Goal: Task Accomplishment & Management: Use online tool/utility

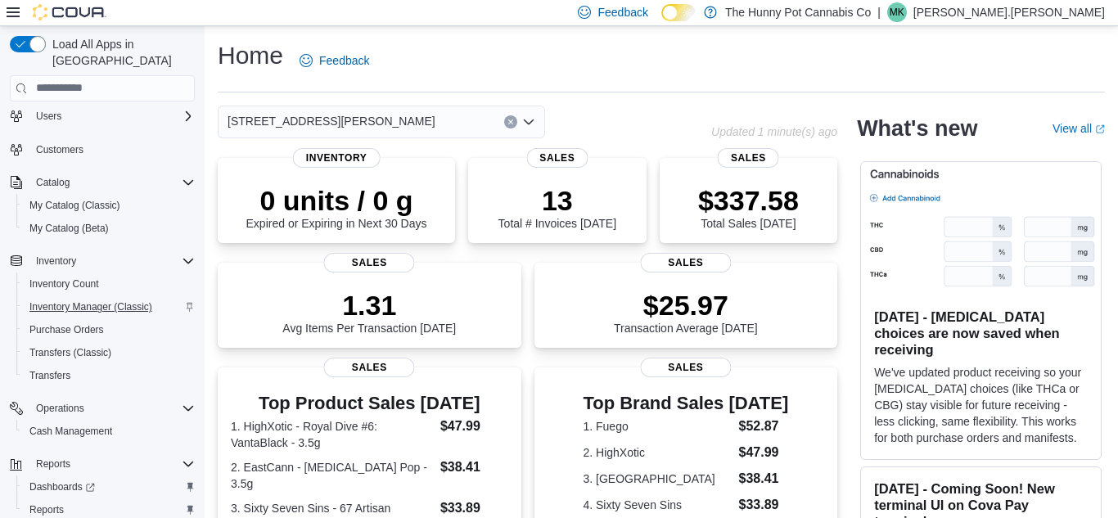
scroll to position [119, 0]
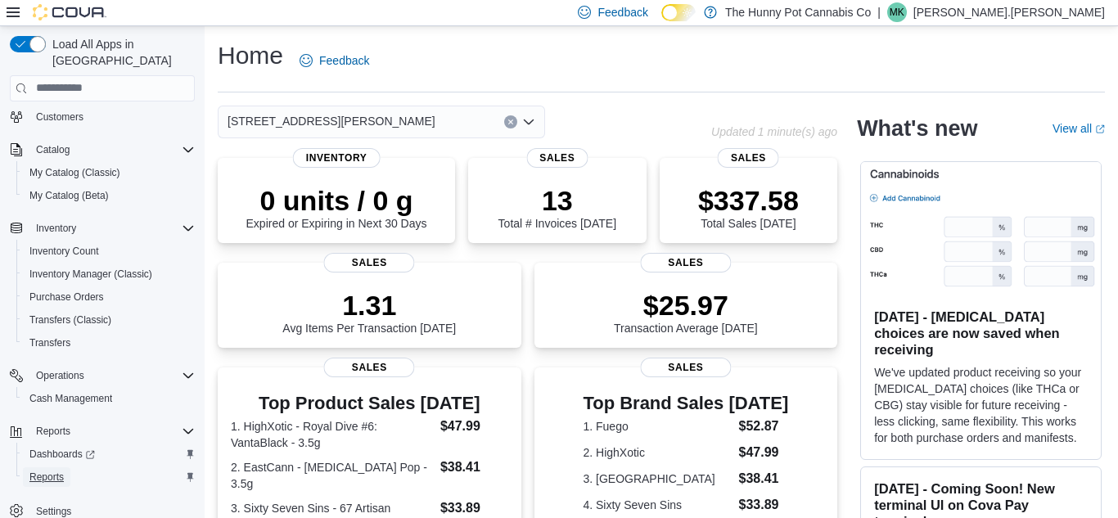
click at [53, 471] on span "Reports" at bounding box center [46, 477] width 34 height 13
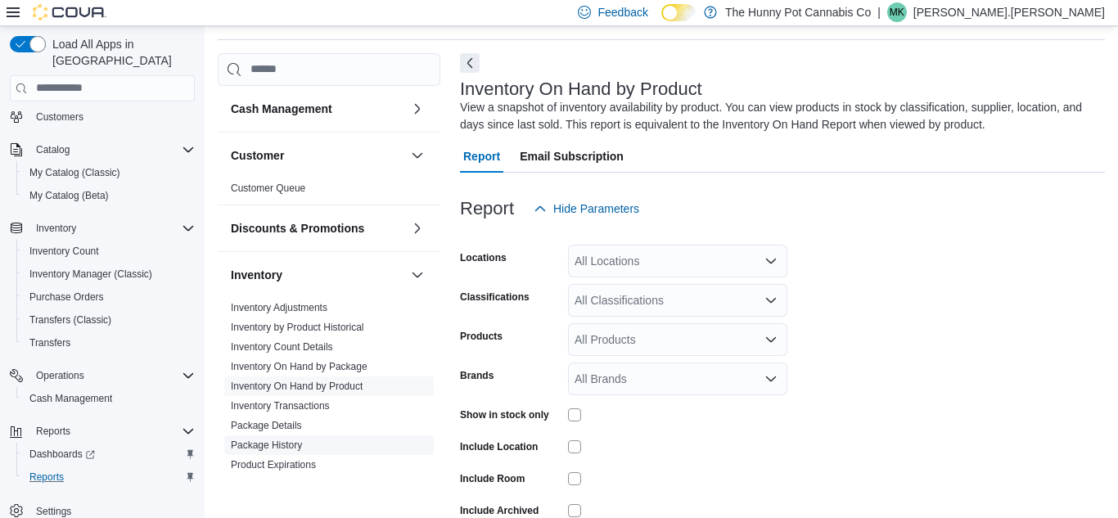
scroll to position [55, 0]
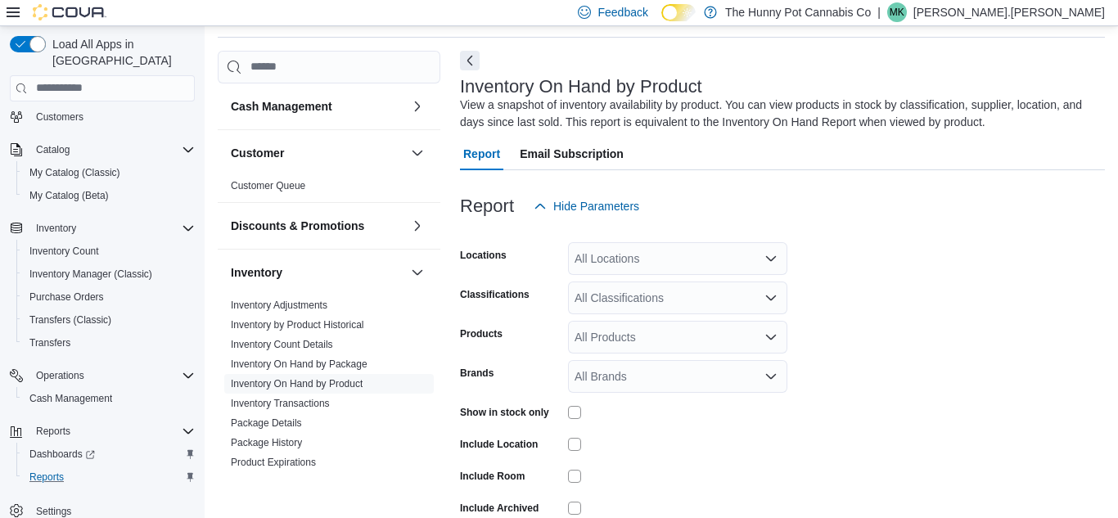
click at [616, 260] on div "All Locations" at bounding box center [677, 258] width 219 height 33
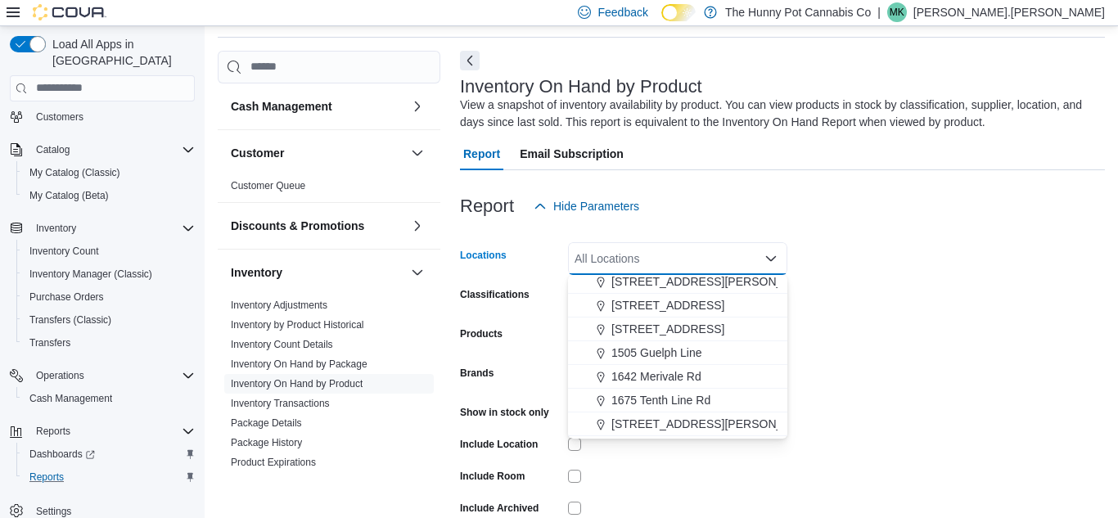
scroll to position [151, 0]
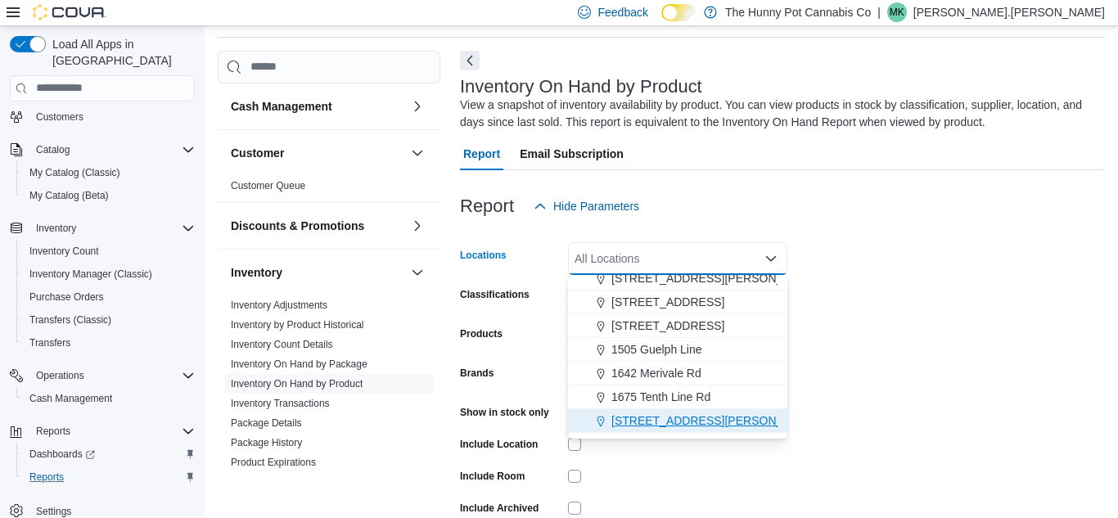
click at [690, 420] on div "[STREET_ADDRESS][PERSON_NAME]" at bounding box center [678, 421] width 200 height 16
click at [860, 455] on form "Locations [STREET_ADDRESS][PERSON_NAME] Selected. [STREET_ADDRESS][PERSON_NAME]…" at bounding box center [782, 395] width 645 height 344
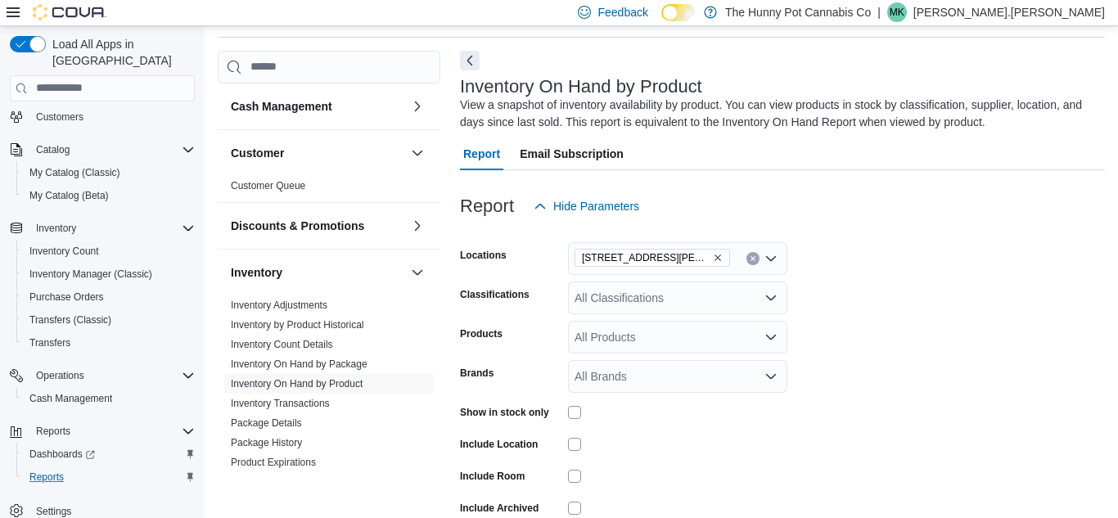
click at [684, 296] on div "All Classifications" at bounding box center [677, 298] width 219 height 33
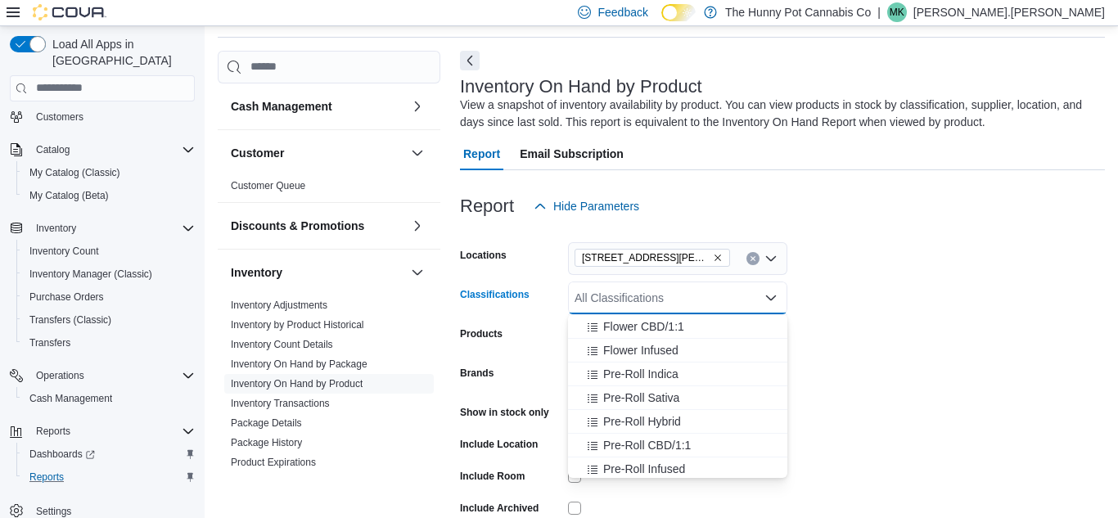
scroll to position [218, 0]
click at [659, 364] on span "Pre-Roll Indica" at bounding box center [640, 369] width 75 height 16
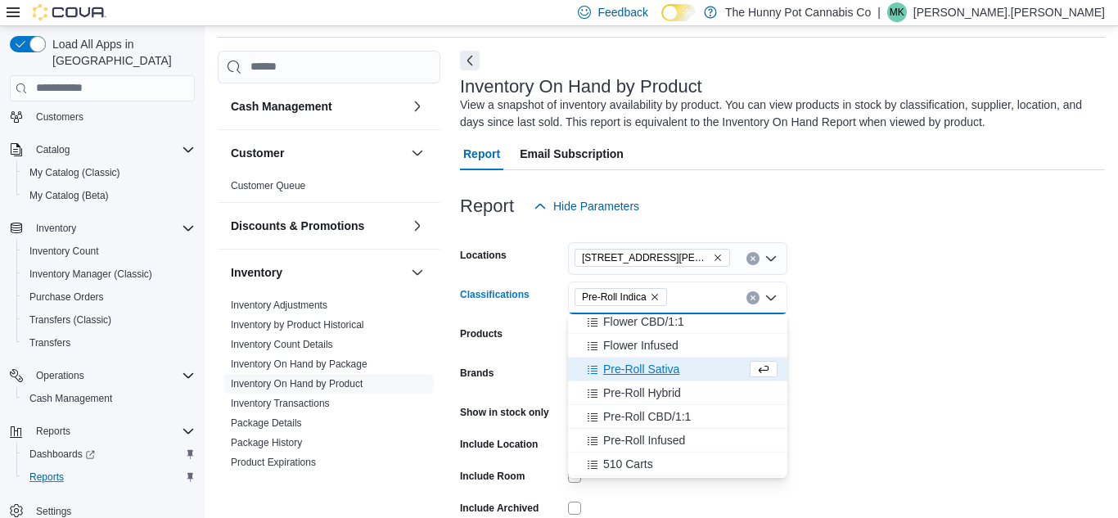
click at [659, 364] on span "Pre-Roll Sativa" at bounding box center [641, 369] width 76 height 16
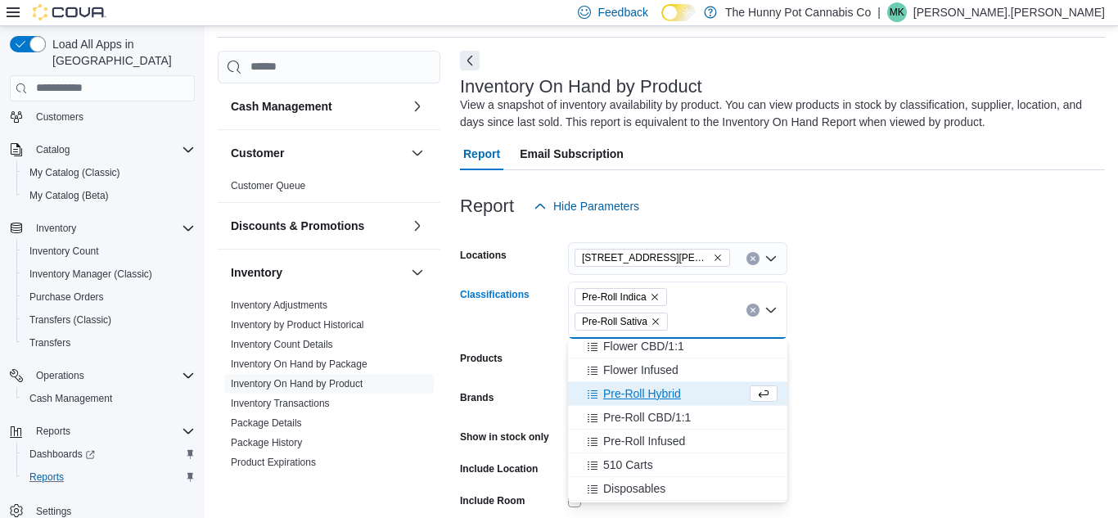
click at [664, 393] on span "Pre-Roll Hybrid" at bounding box center [642, 394] width 78 height 16
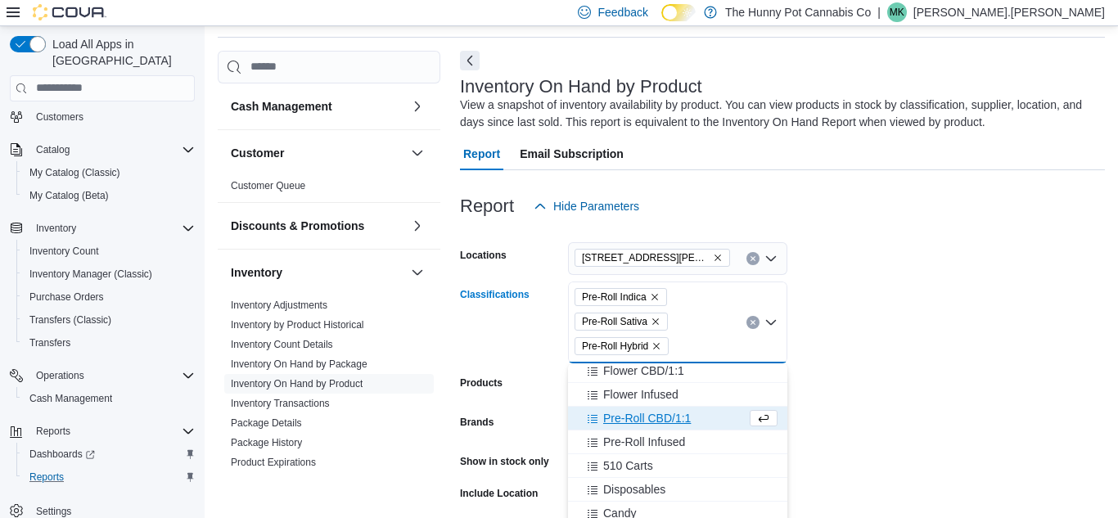
click at [665, 417] on span "Pre-Roll CBD/1:1" at bounding box center [647, 418] width 88 height 16
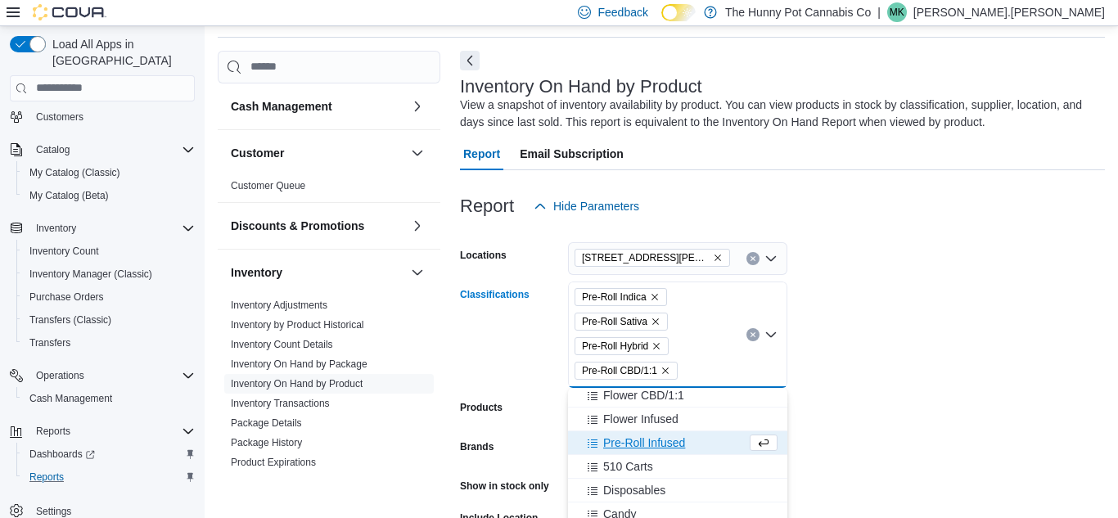
click at [666, 443] on span "Pre-Roll Infused" at bounding box center [644, 443] width 82 height 16
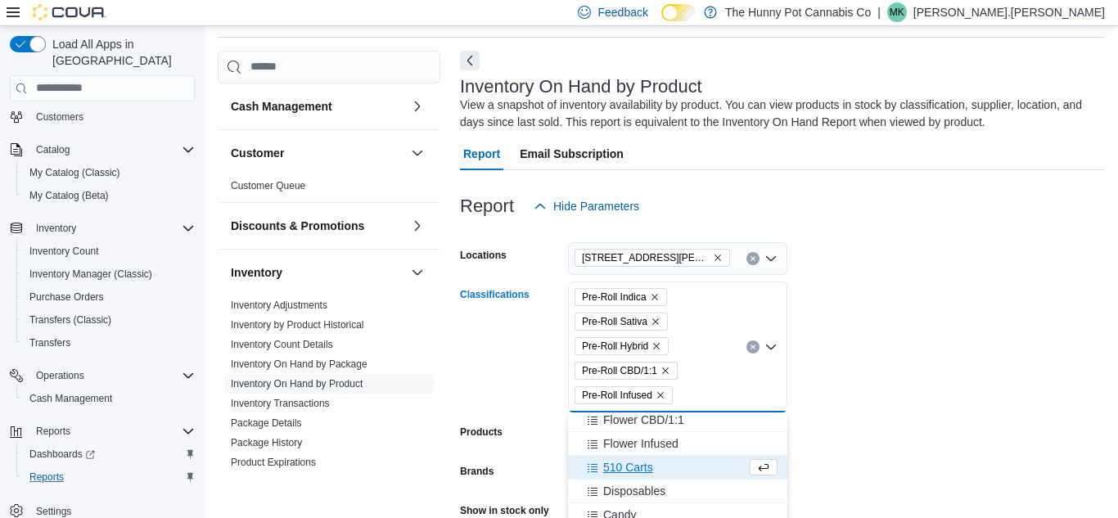
click at [931, 386] on form "Locations [STREET_ADDRESS][PERSON_NAME] Classifications Pre-Roll Indica Pre-Rol…" at bounding box center [782, 444] width 645 height 442
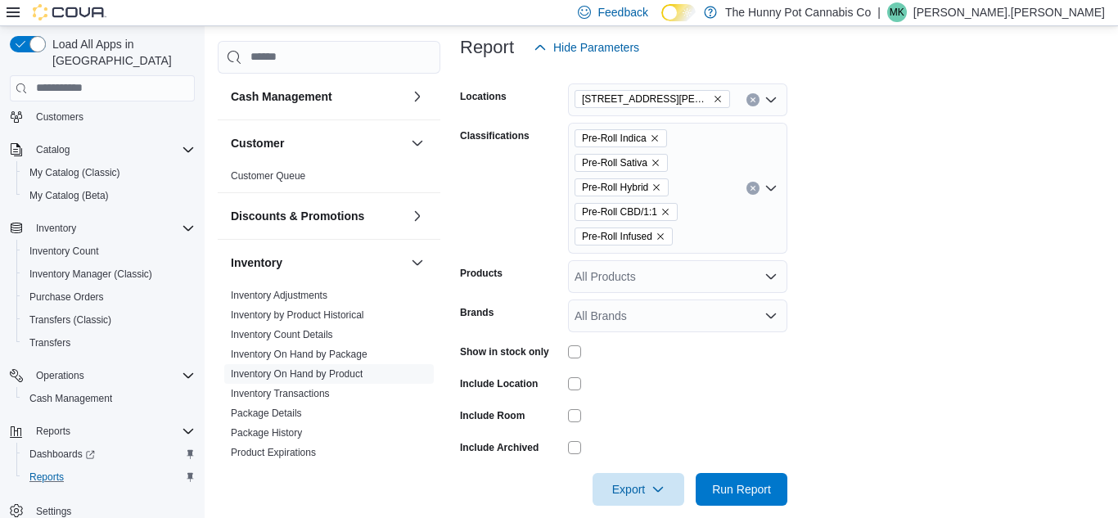
scroll to position [216, 0]
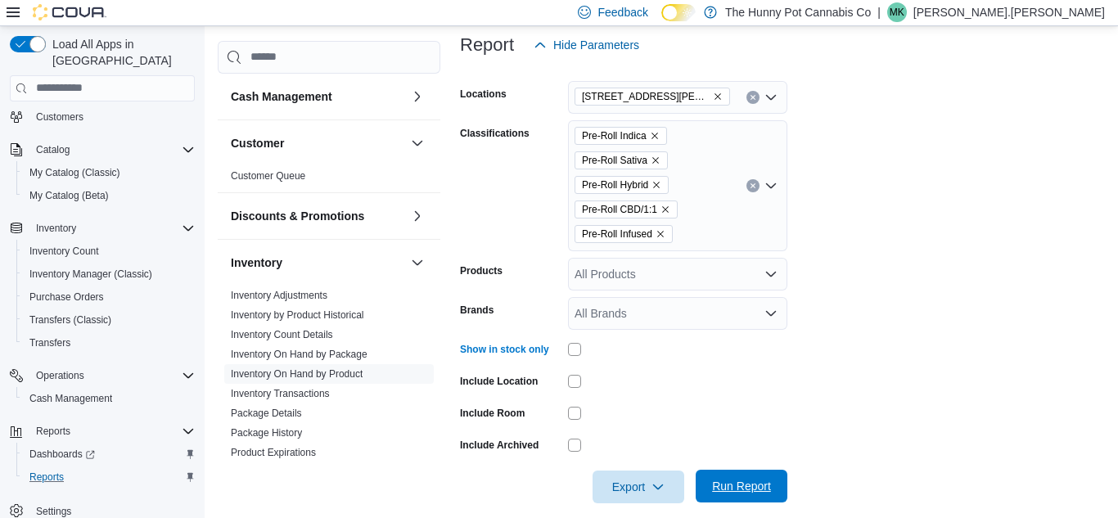
click at [752, 487] on span "Run Report" at bounding box center [741, 486] width 59 height 16
click at [645, 481] on span "Export" at bounding box center [639, 486] width 72 height 33
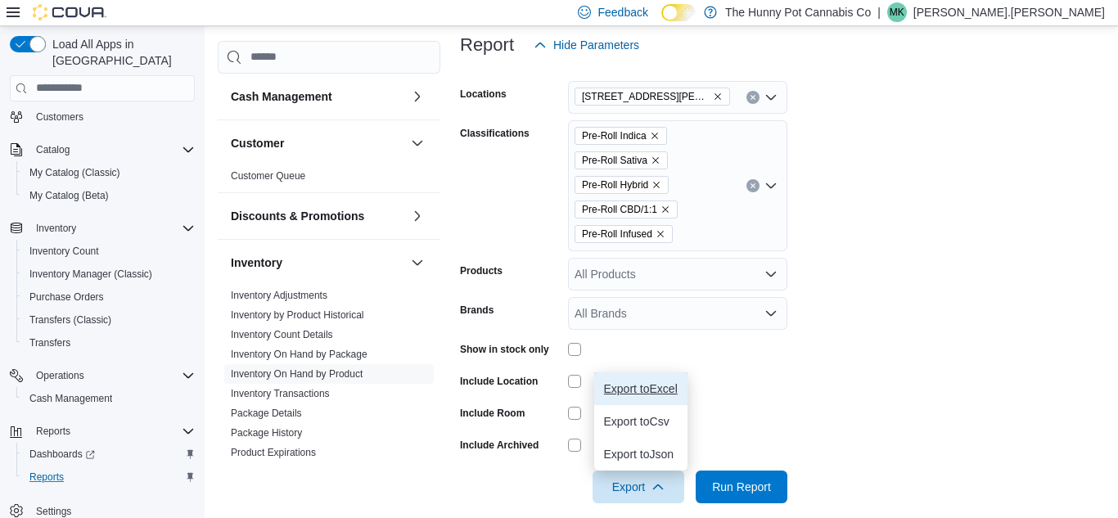
click at [662, 389] on span "Export to Excel" at bounding box center [641, 388] width 74 height 13
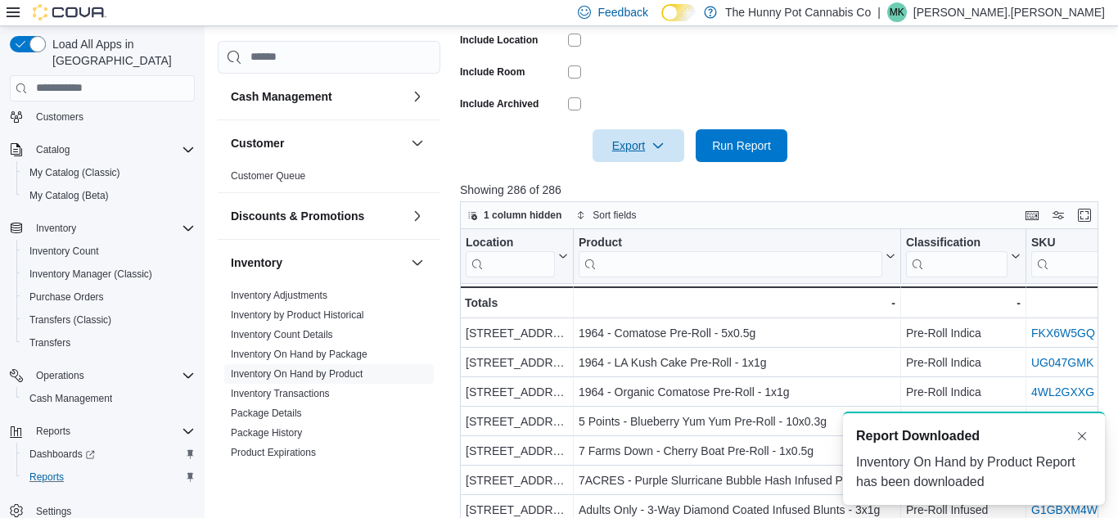
scroll to position [552, 0]
